Goal: Task Accomplishment & Management: Use online tool/utility

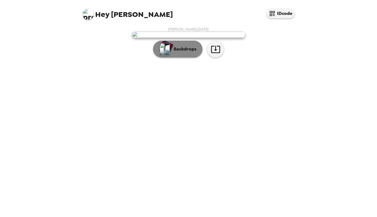
click at [191, 53] on p "Backdrops" at bounding box center [184, 49] width 26 height 7
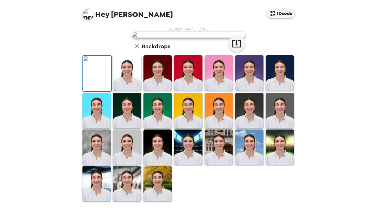
scroll to position [75, 0]
click at [165, 91] on img at bounding box center [158, 72] width 28 height 35
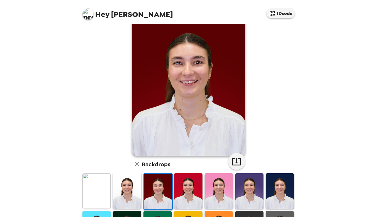
scroll to position [0, 0]
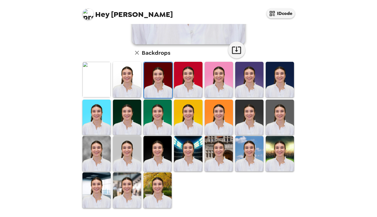
click at [193, 149] on img at bounding box center [188, 153] width 28 height 35
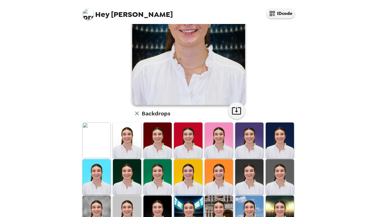
scroll to position [118, 0]
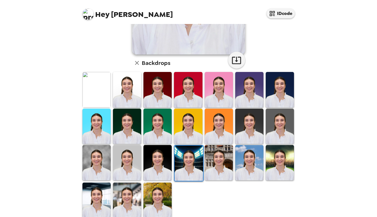
click at [218, 163] on img at bounding box center [219, 162] width 28 height 35
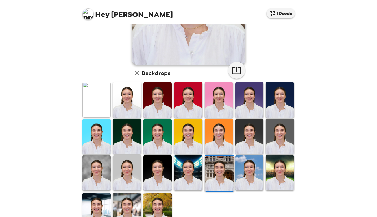
scroll to position [129, 0]
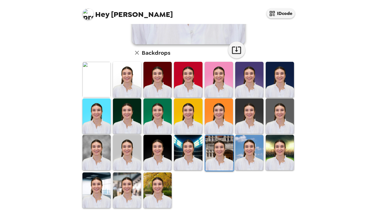
click at [245, 152] on img at bounding box center [250, 152] width 28 height 35
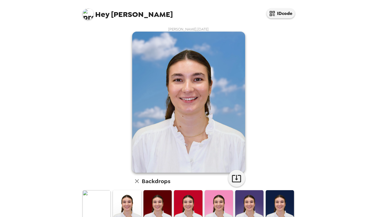
scroll to position [0, 0]
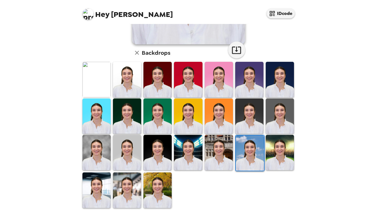
click at [284, 149] on img at bounding box center [280, 152] width 28 height 35
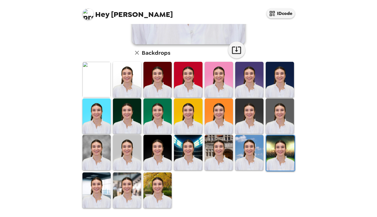
click at [98, 198] on img at bounding box center [97, 190] width 28 height 35
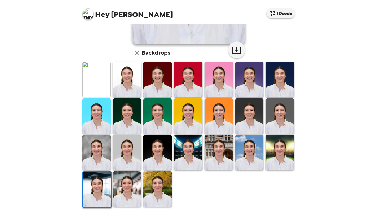
click at [135, 189] on img at bounding box center [127, 189] width 28 height 35
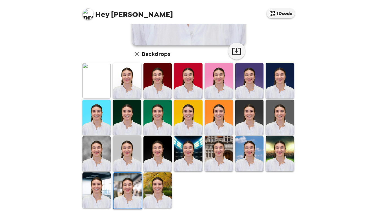
click at [156, 187] on img at bounding box center [158, 190] width 28 height 35
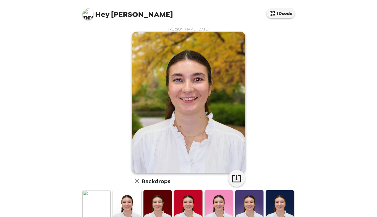
scroll to position [0, 0]
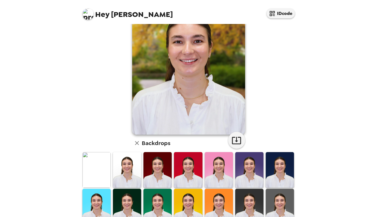
click at [124, 169] on img at bounding box center [127, 169] width 28 height 35
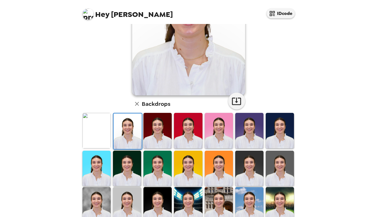
scroll to position [79, 0]
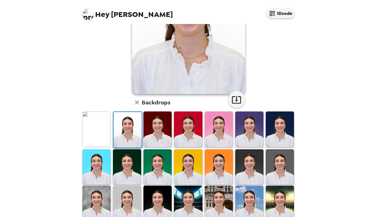
click at [210, 164] on img at bounding box center [219, 167] width 28 height 35
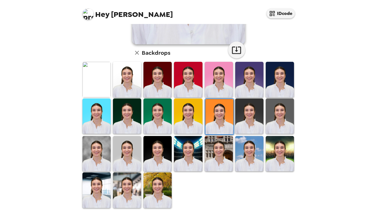
scroll to position [129, 0]
click at [92, 138] on img at bounding box center [97, 153] width 28 height 35
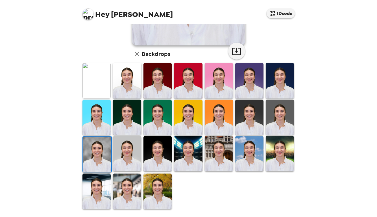
click at [97, 149] on img at bounding box center [97, 154] width 28 height 35
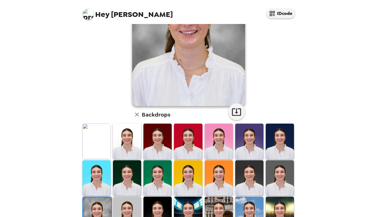
scroll to position [0, 0]
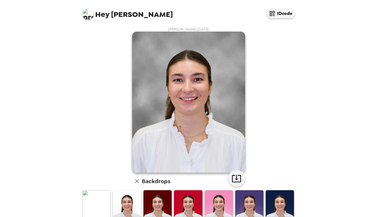
click at [107, 196] on img at bounding box center [97, 208] width 28 height 35
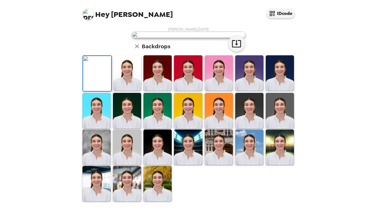
click at [98, 165] on img at bounding box center [97, 147] width 28 height 35
